Goal: Task Accomplishment & Management: Manage account settings

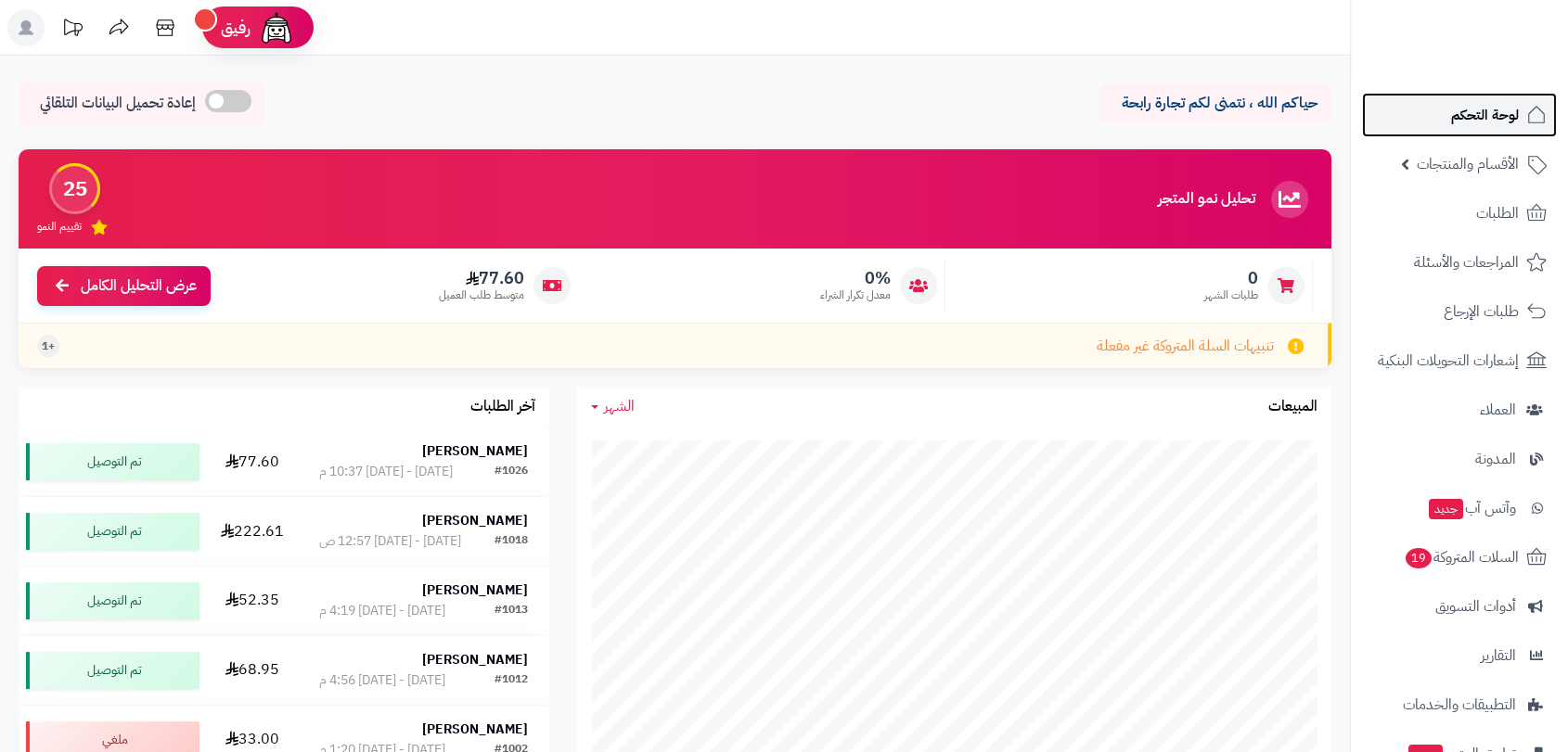
click at [1462, 116] on span "لوحة التحكم" at bounding box center [1485, 115] width 68 height 26
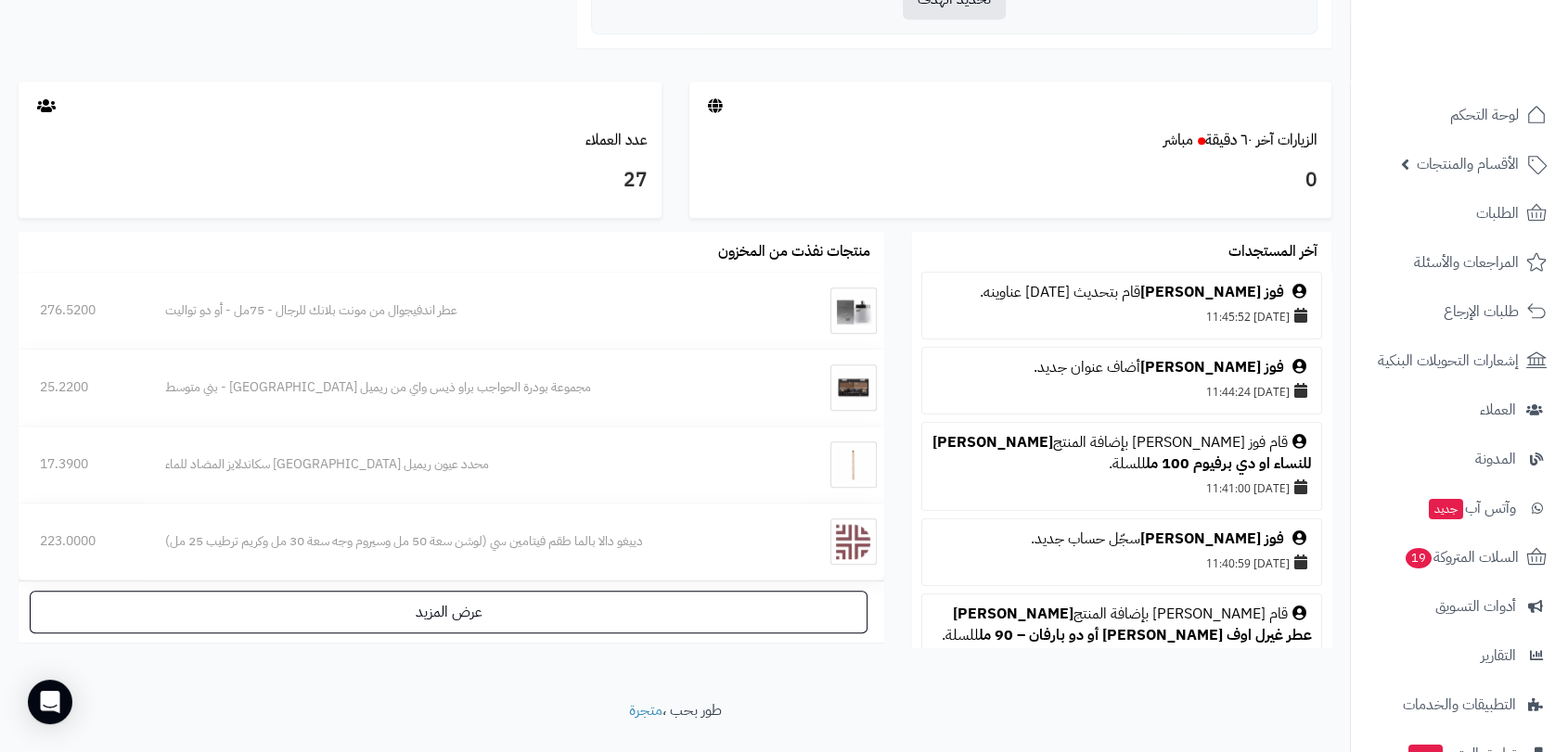
scroll to position [991, 0]
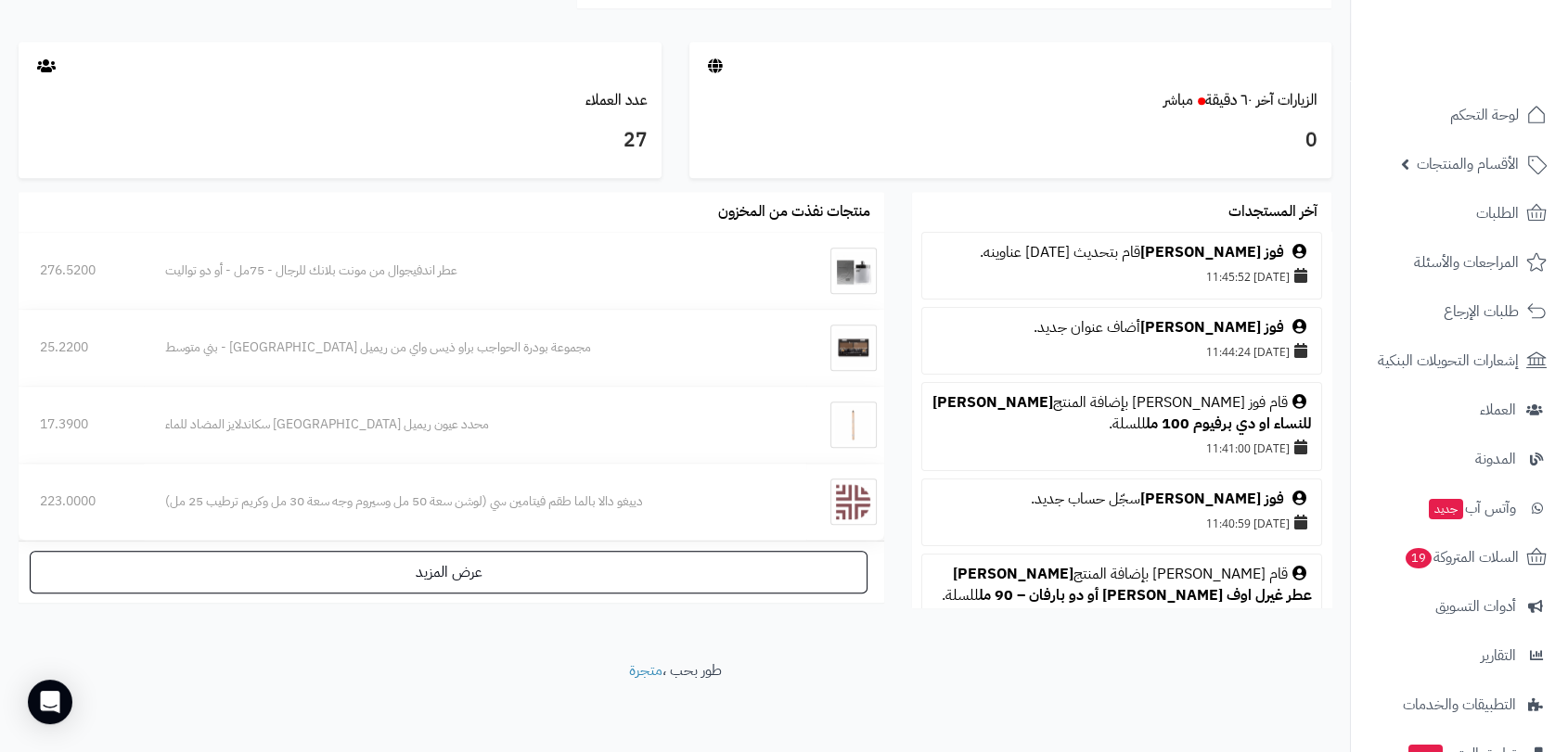
drag, startPoint x: 1355, startPoint y: 625, endPoint x: 1348, endPoint y: 619, distance: 9.2
click at [1286, 664] on footer "طور بحب ، متجرة" at bounding box center [675, 707] width 1350 height 93
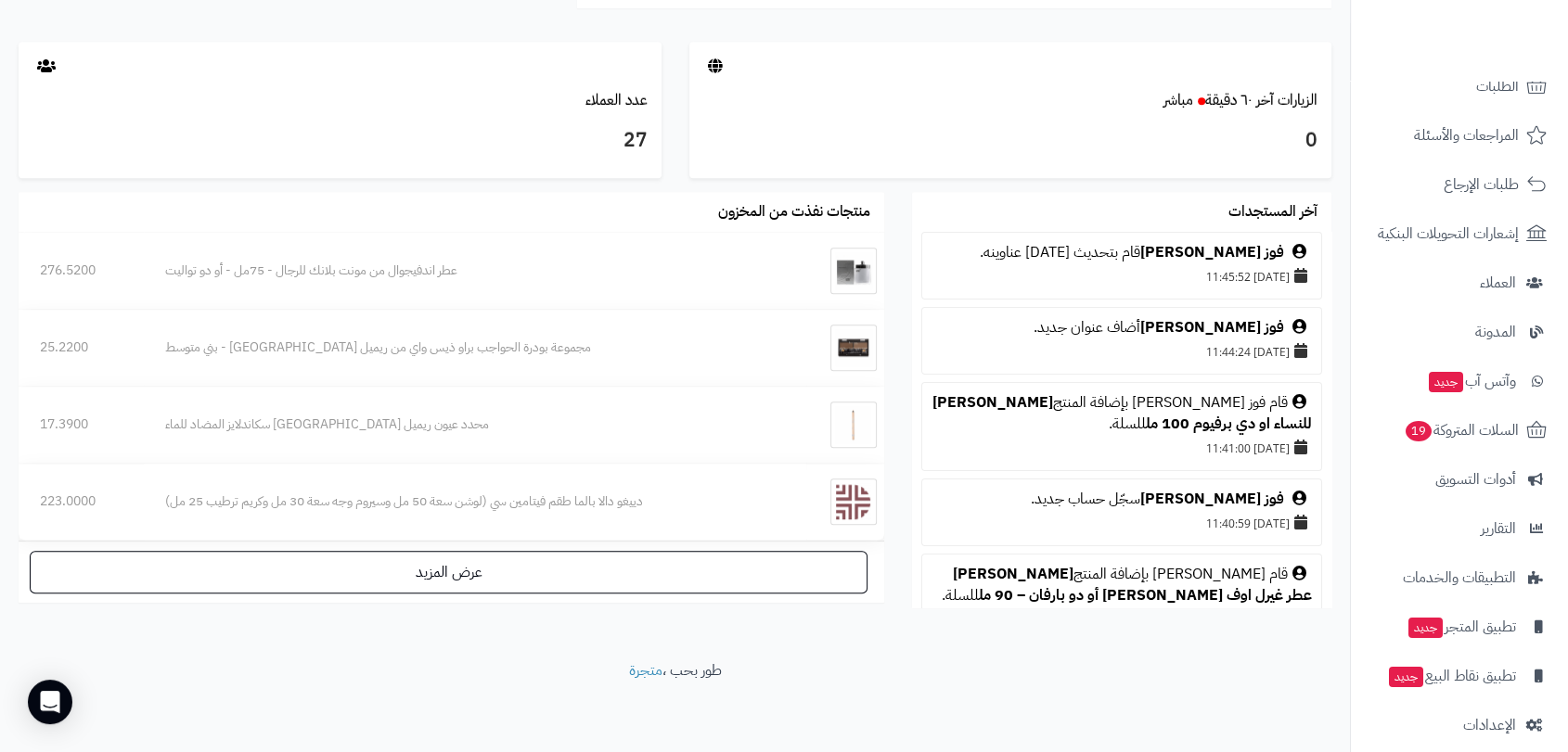
scroll to position [145, 0]
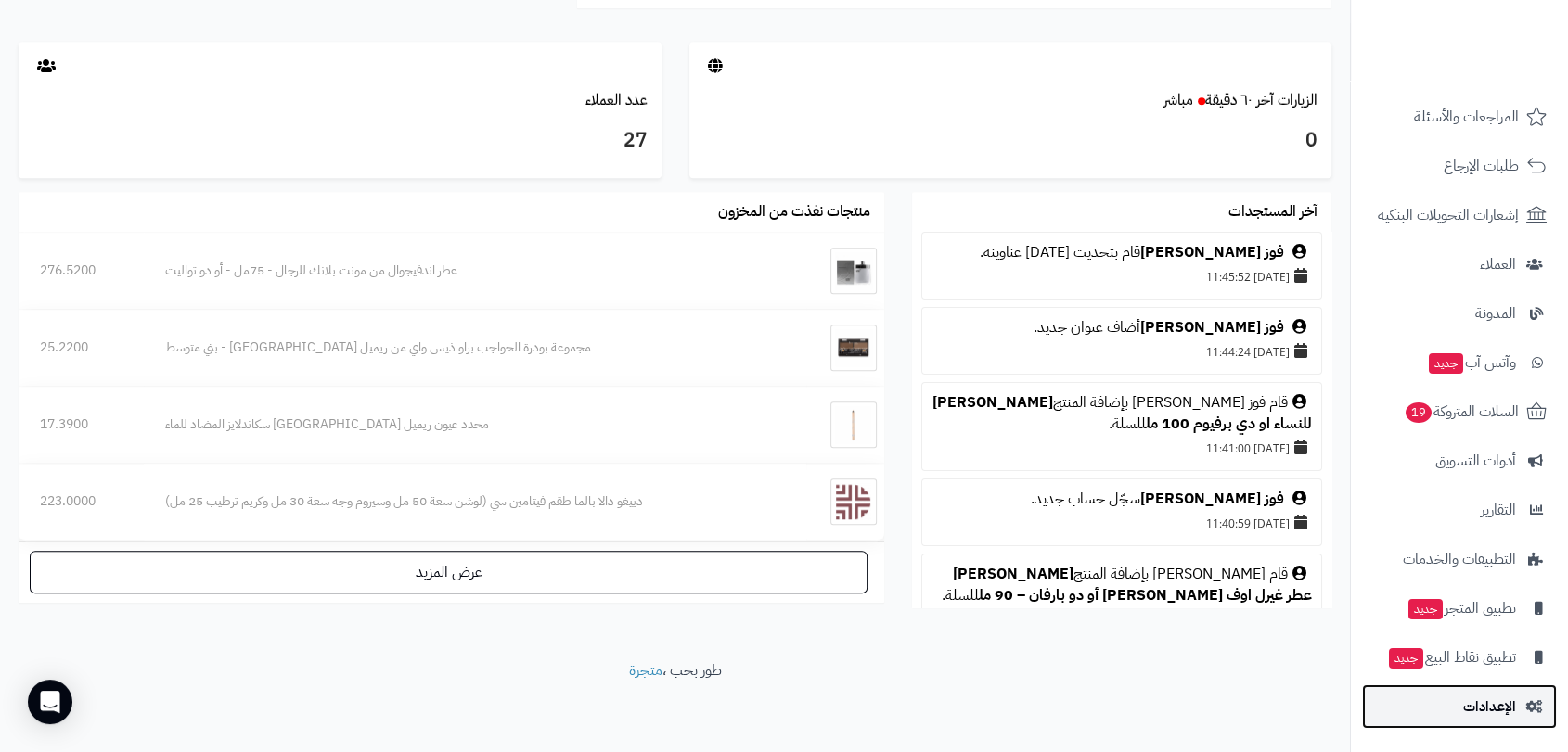
click at [1489, 694] on span "الإعدادات" at bounding box center [1490, 706] width 53 height 26
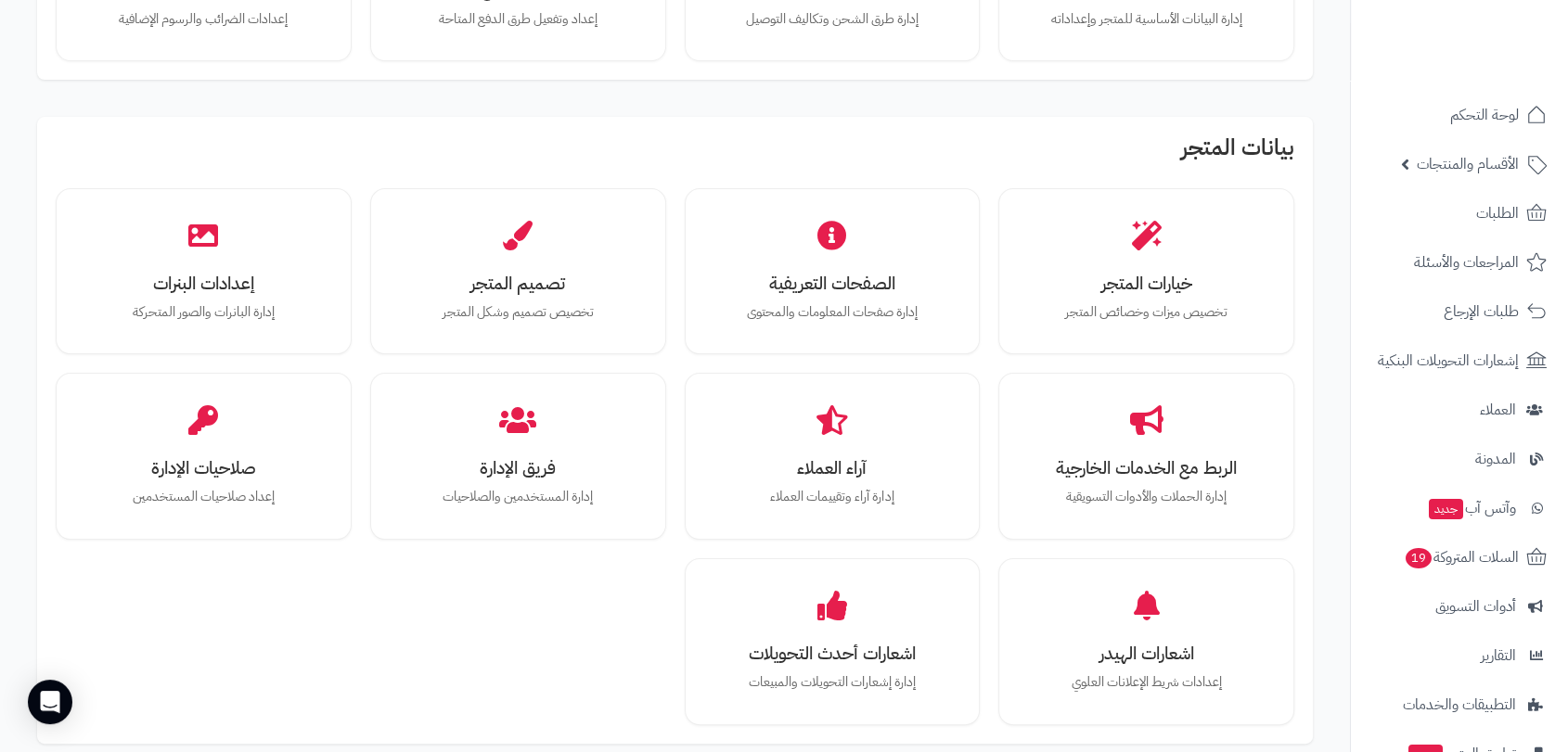
scroll to position [289, 0]
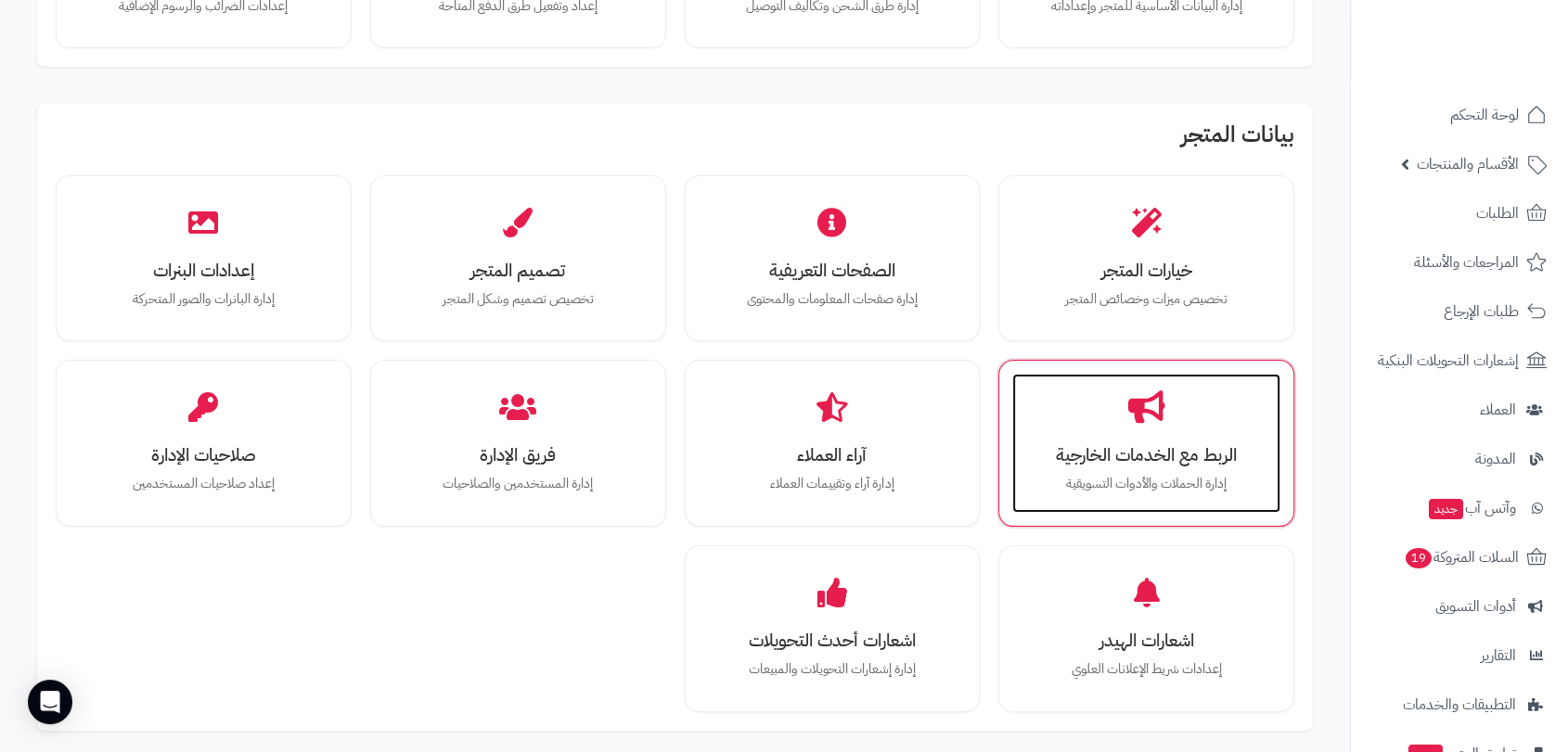
click at [1139, 462] on h3 "الربط مع الخدمات الخارجية" at bounding box center [1147, 455] width 231 height 20
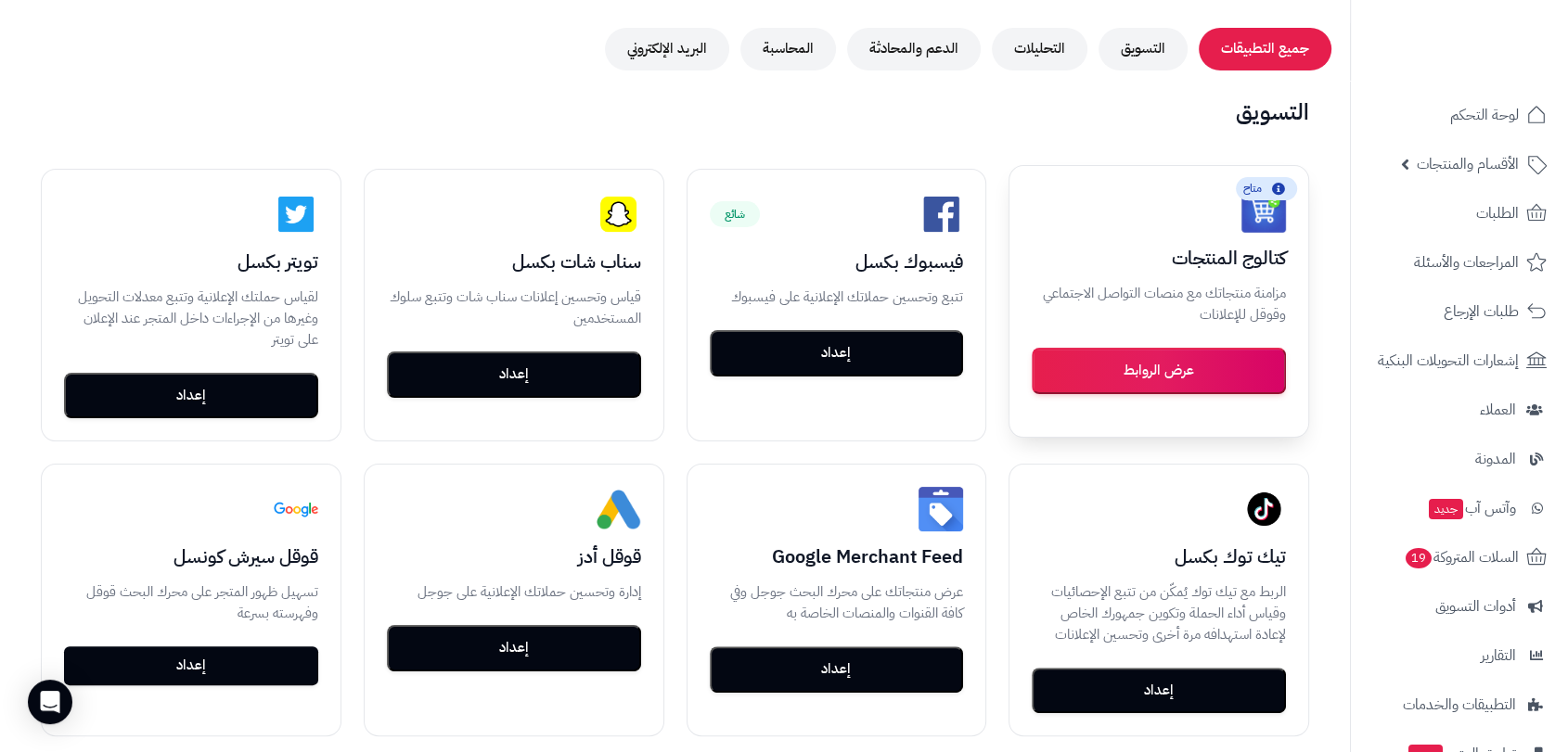
scroll to position [289, 0]
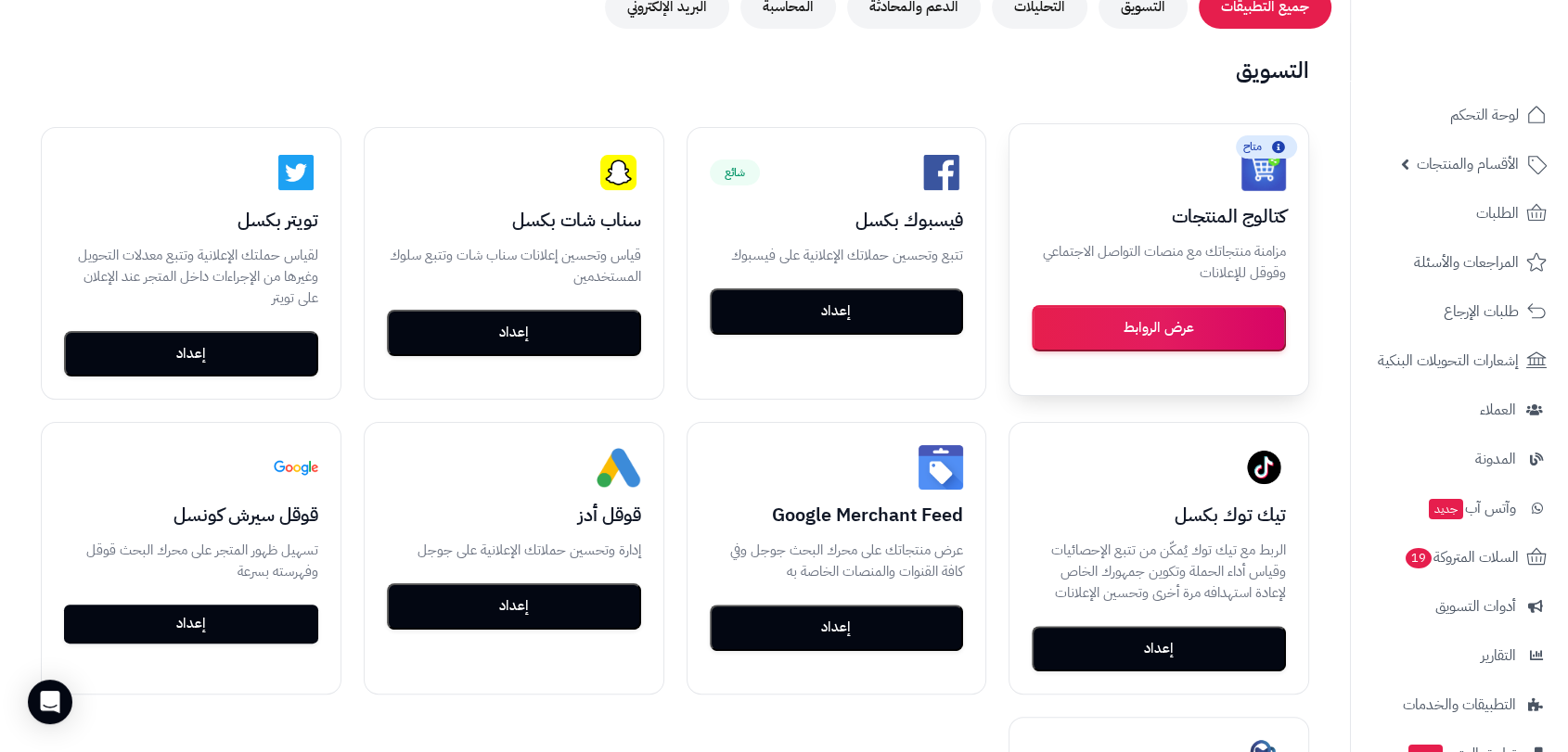
click at [1150, 333] on button "عرض الروابط" at bounding box center [1159, 328] width 254 height 47
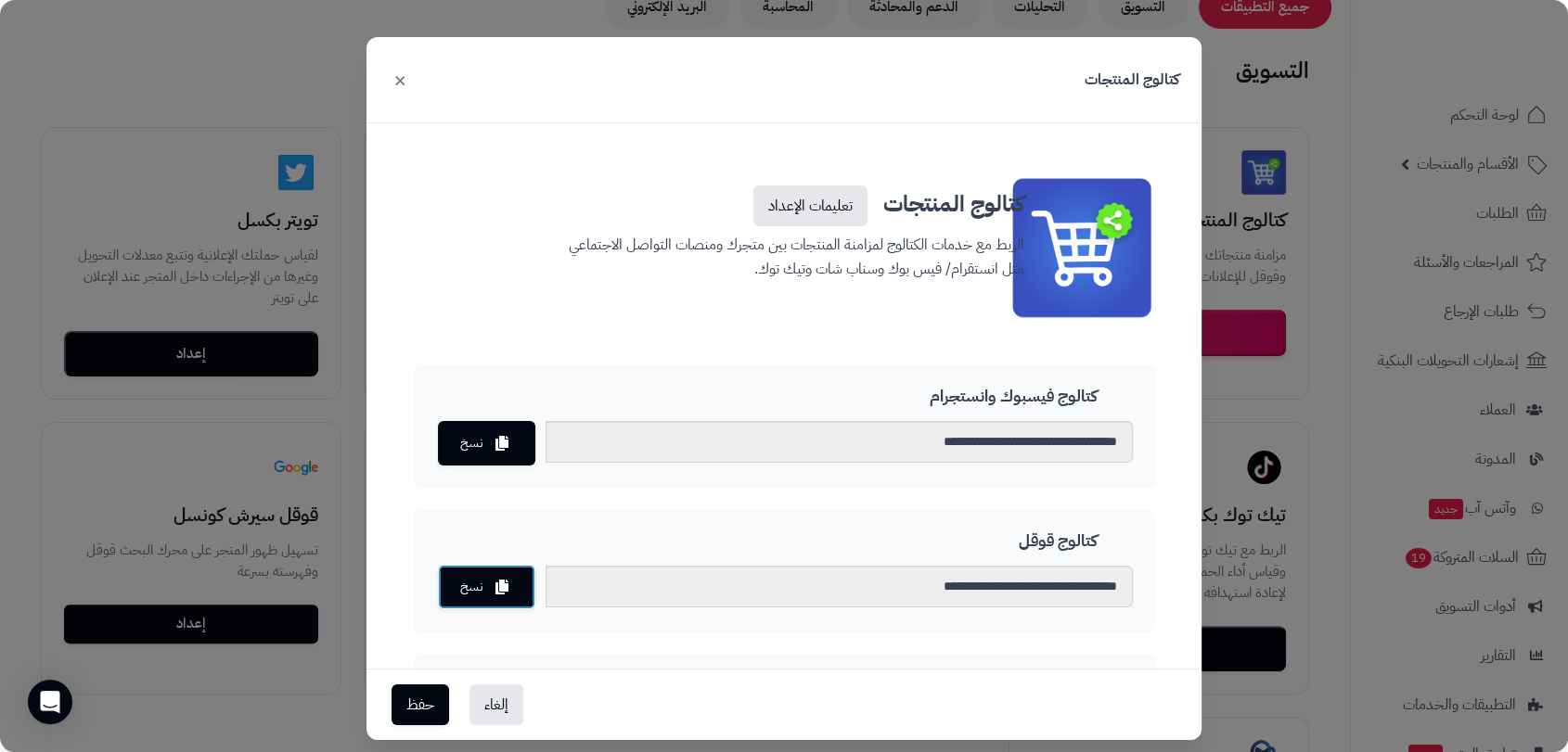
click at [503, 581] on button "نسخ" at bounding box center [487, 587] width 98 height 45
click at [484, 589] on button "نسخ" at bounding box center [487, 587] width 98 height 45
click at [508, 584] on icon at bounding box center [502, 587] width 13 height 15
click at [404, 78] on button "×" at bounding box center [400, 79] width 22 height 41
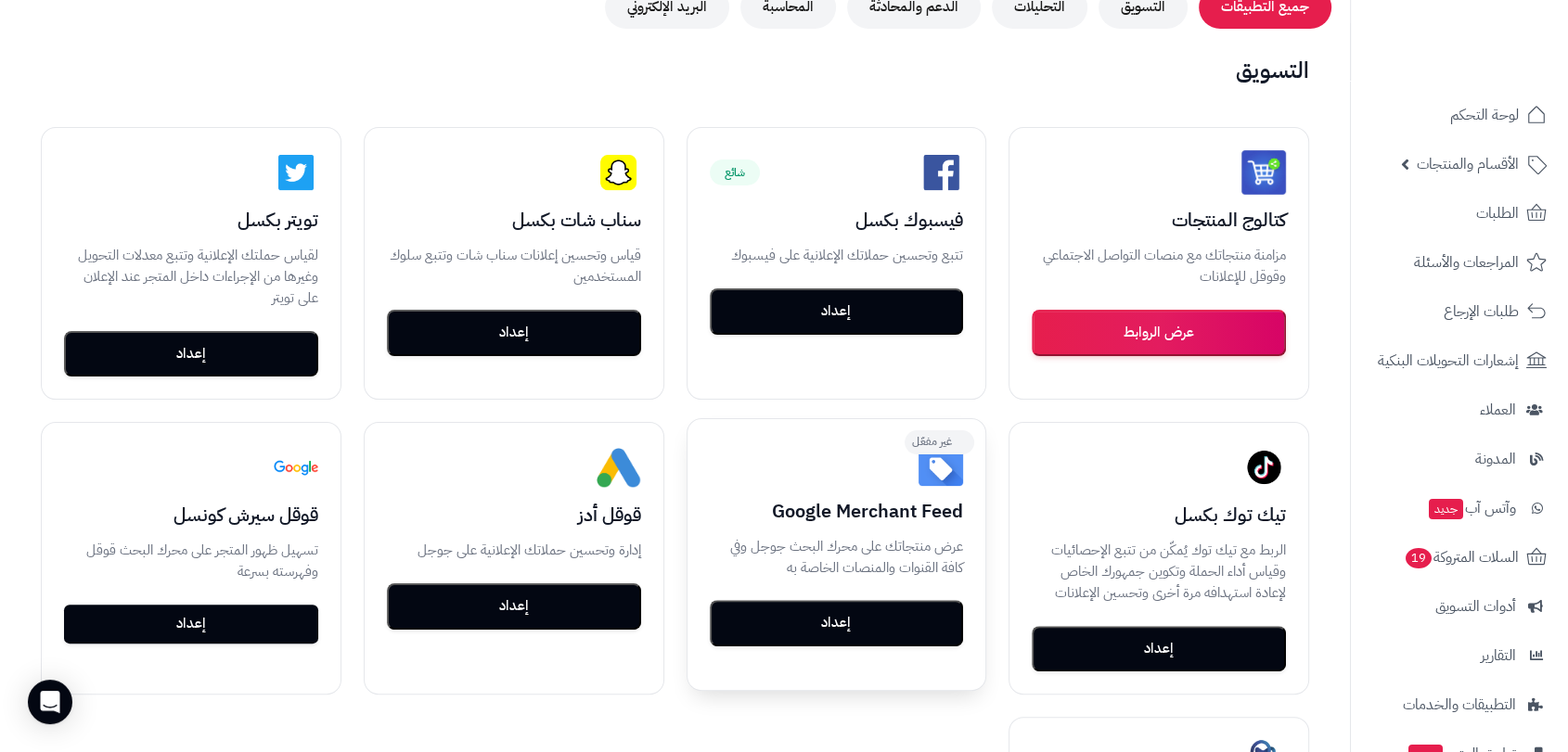
click at [832, 616] on button "إعداد" at bounding box center [836, 623] width 254 height 47
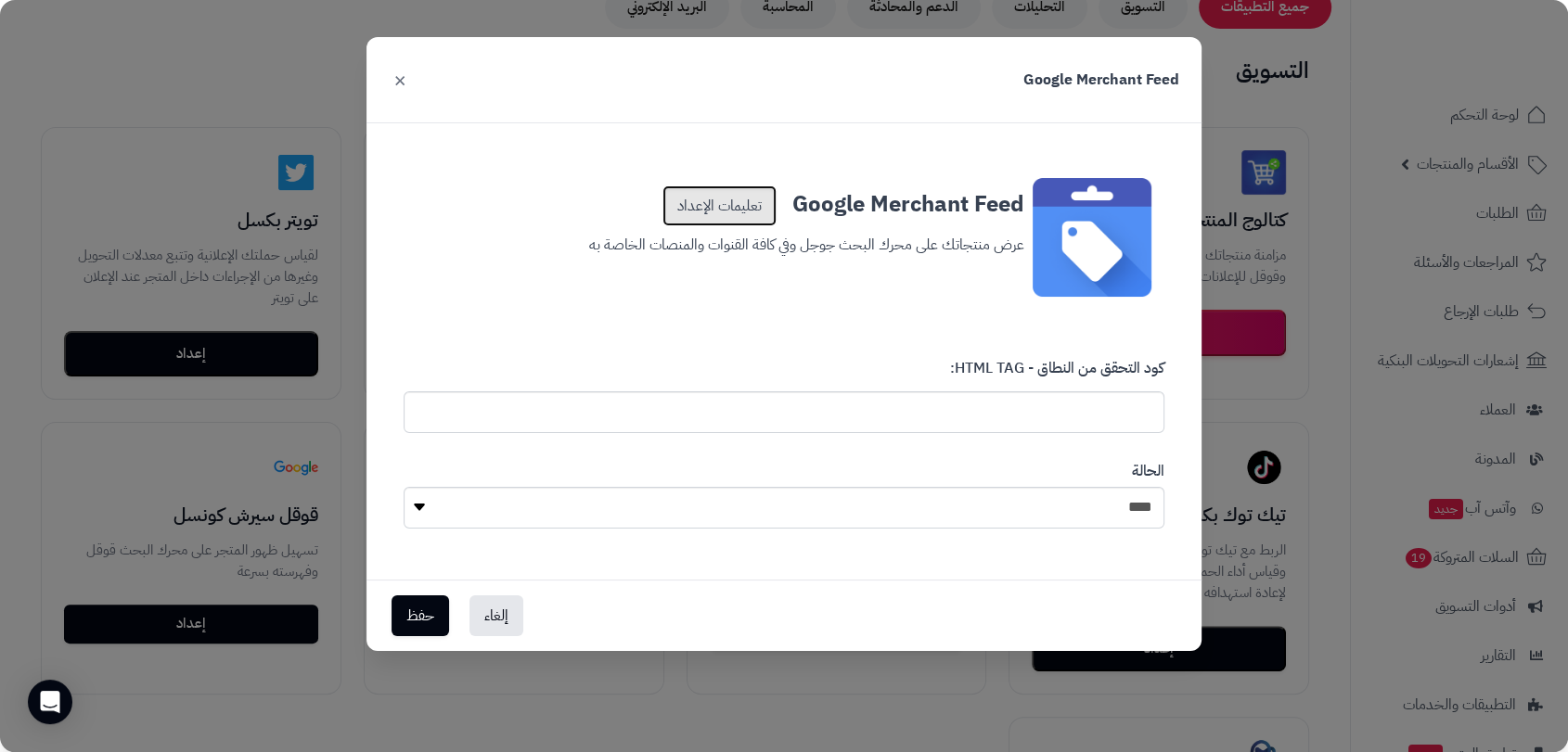
click at [732, 197] on link "تعليمات الإعداد" at bounding box center [720, 206] width 114 height 41
